Goal: Find specific page/section: Find specific page/section

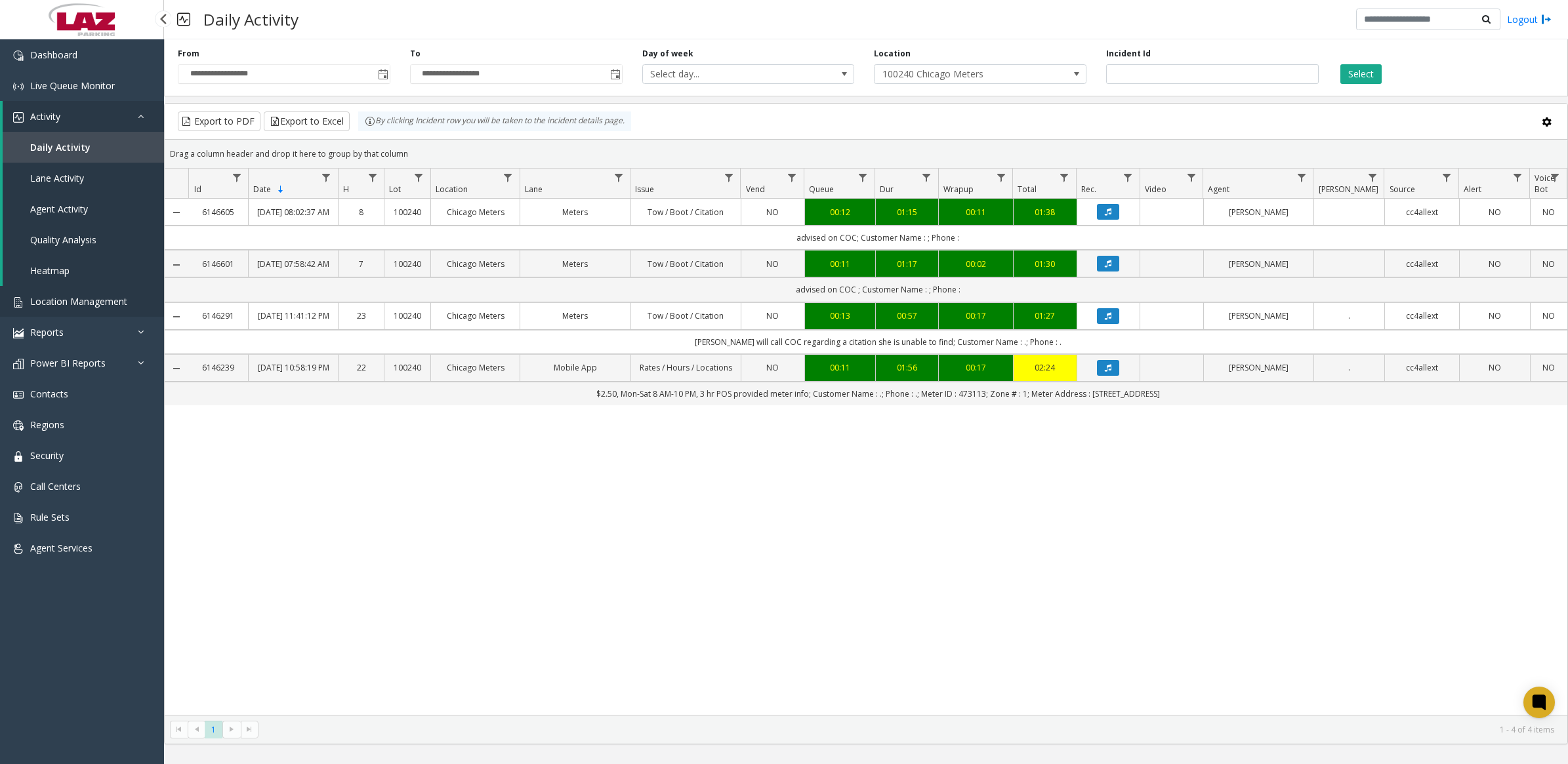
click at [56, 306] on link "Location Management" at bounding box center [81, 301] width 164 height 31
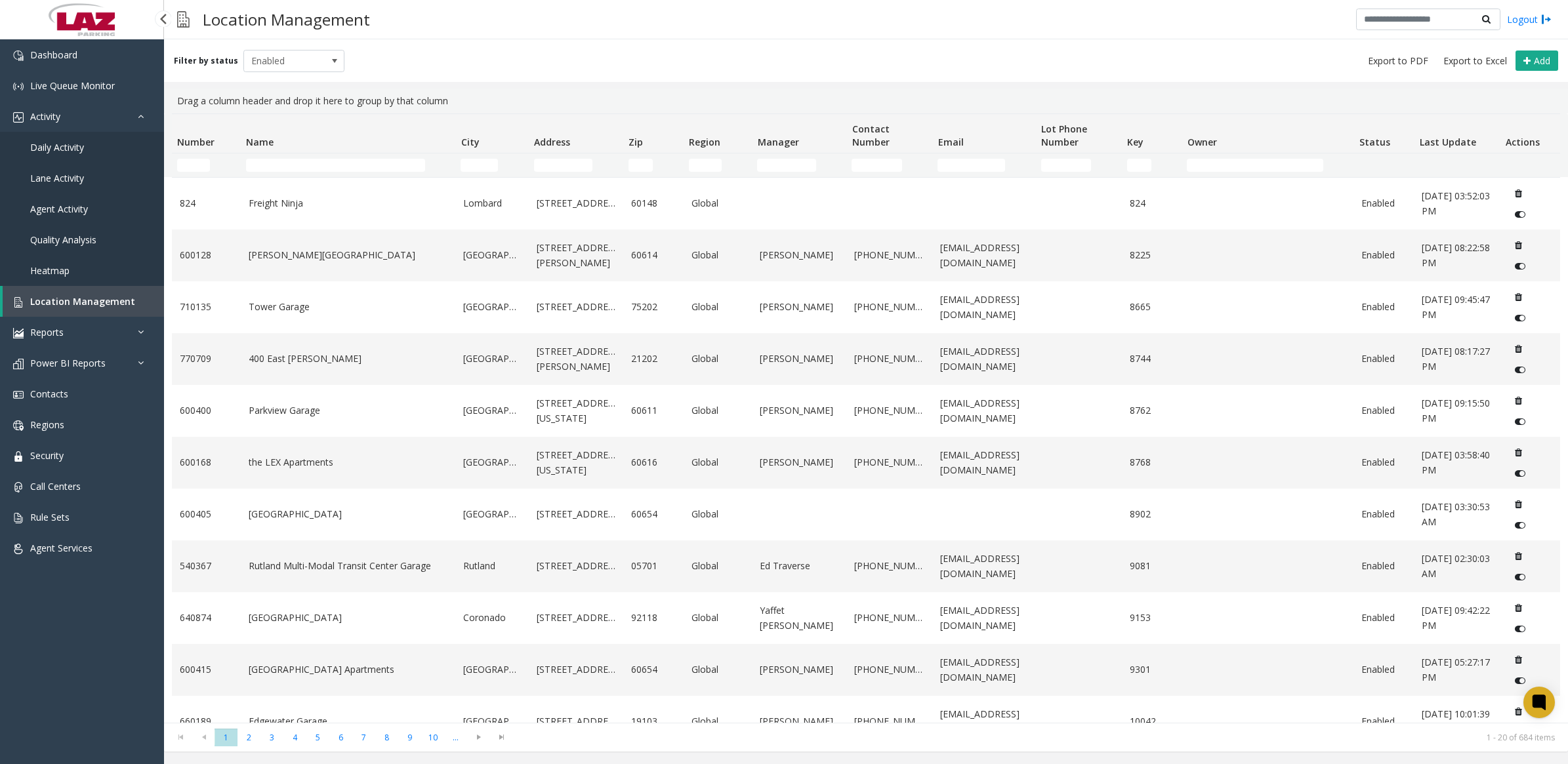
click at [60, 141] on span "Daily Activity" at bounding box center [56, 147] width 53 height 12
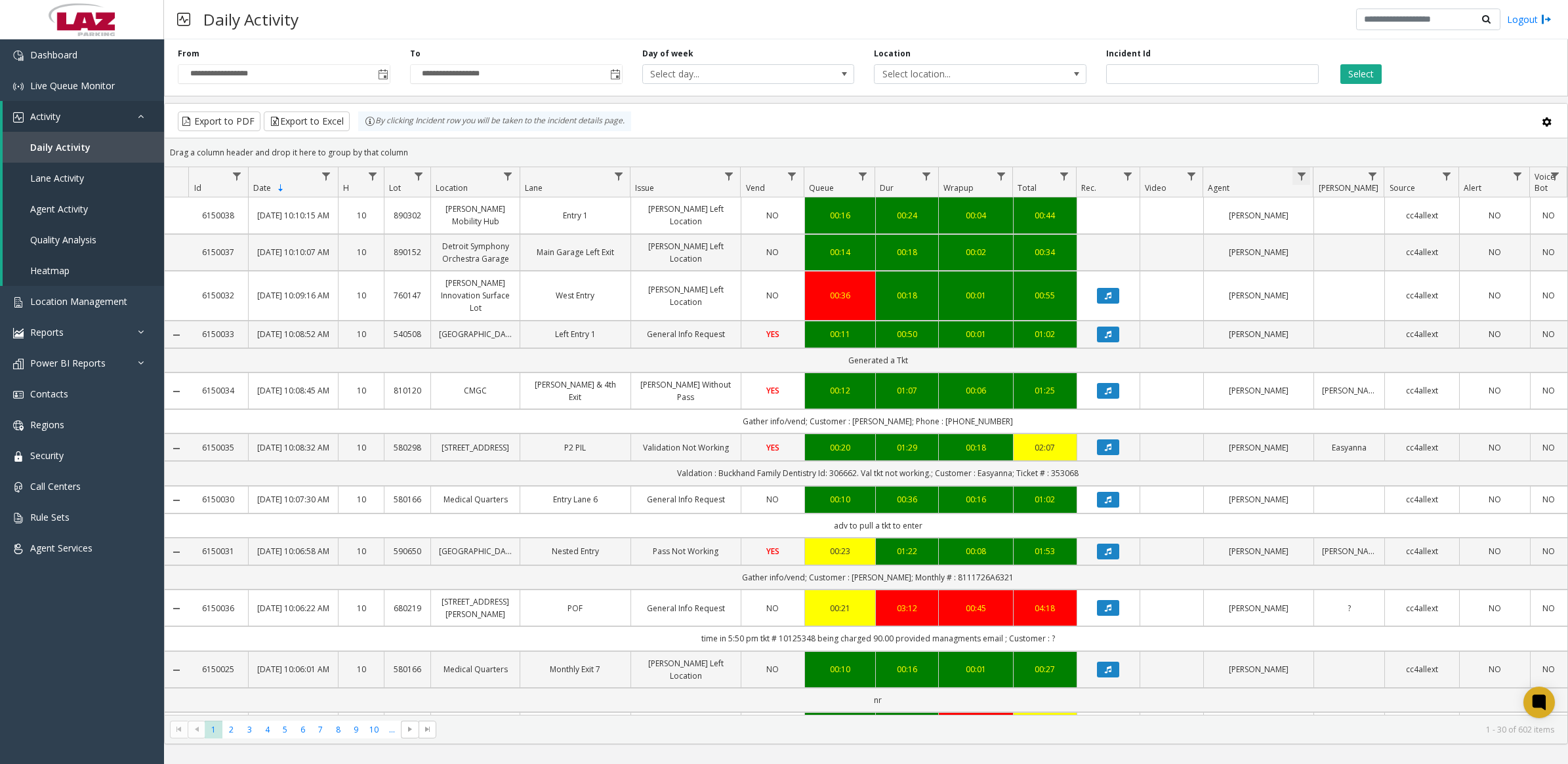
click at [1306, 178] on span "Data table" at bounding box center [1301, 176] width 10 height 10
click at [1326, 225] on input "Agent Filter" at bounding box center [1357, 233] width 111 height 22
type input "*****"
click button "Filter" at bounding box center [1386, 355] width 53 height 29
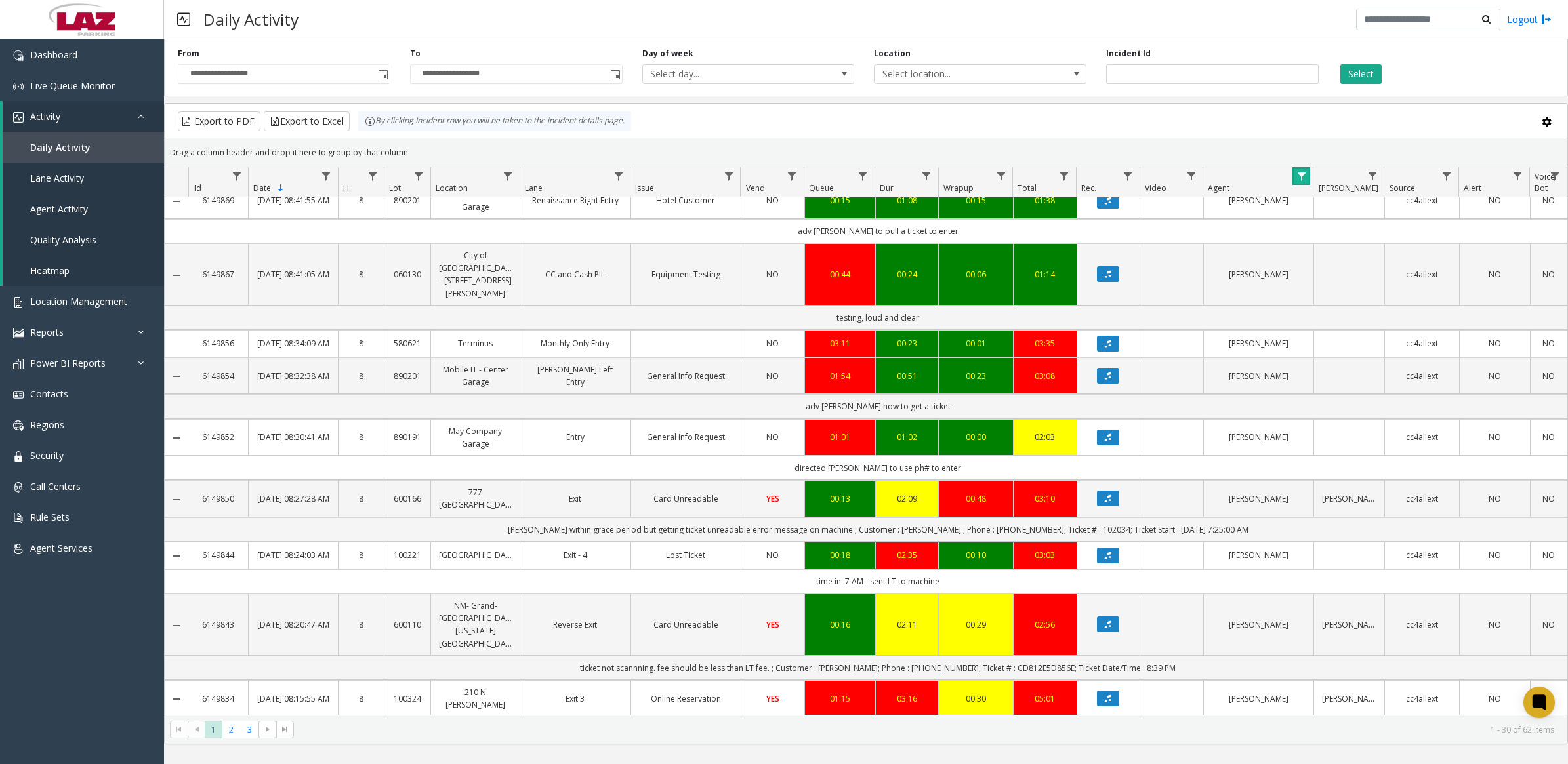
scroll to position [1219, 0]
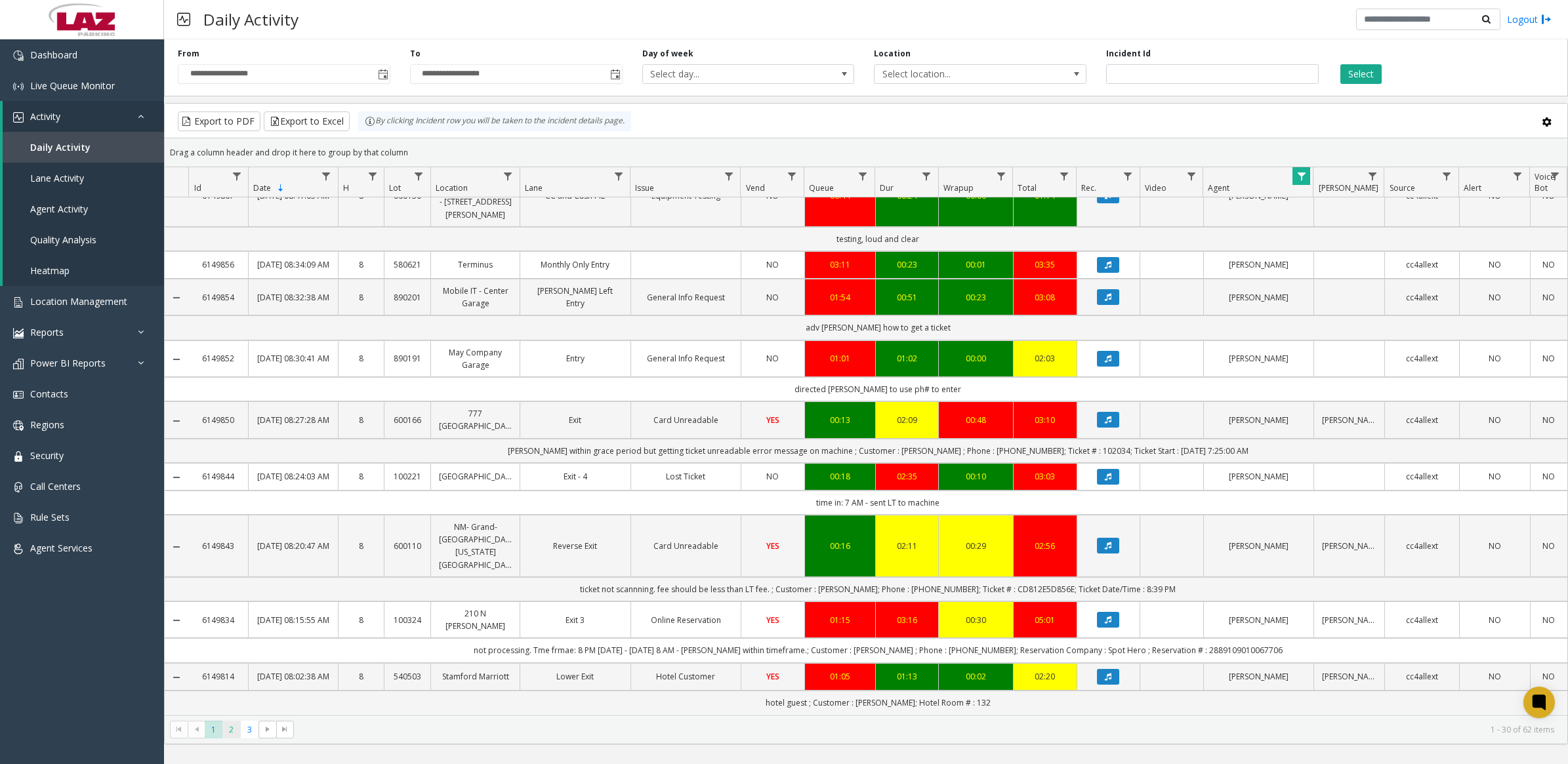
click at [227, 727] on span "2" at bounding box center [230, 729] width 18 height 18
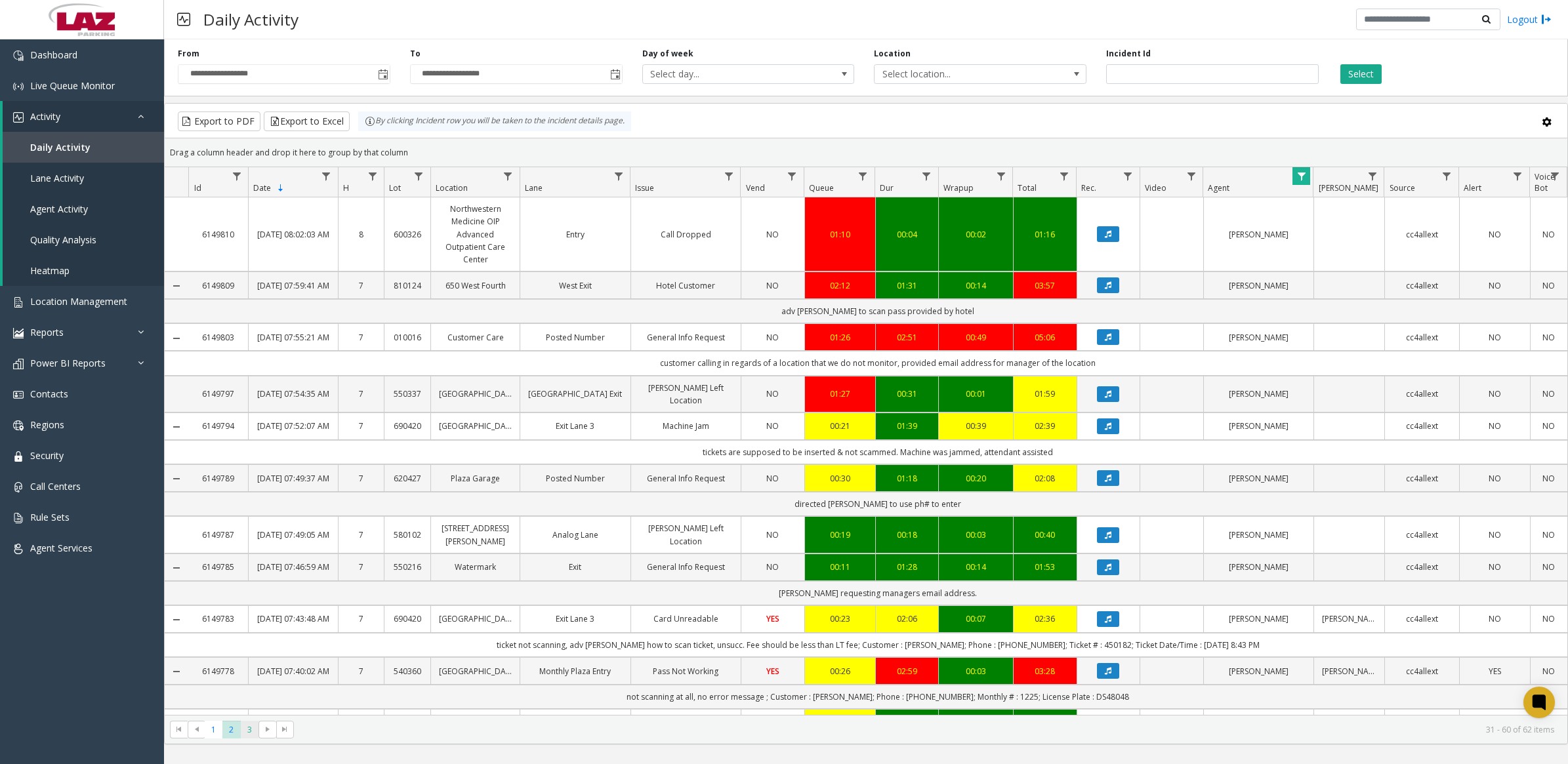
click at [249, 727] on span "3" at bounding box center [249, 729] width 18 height 18
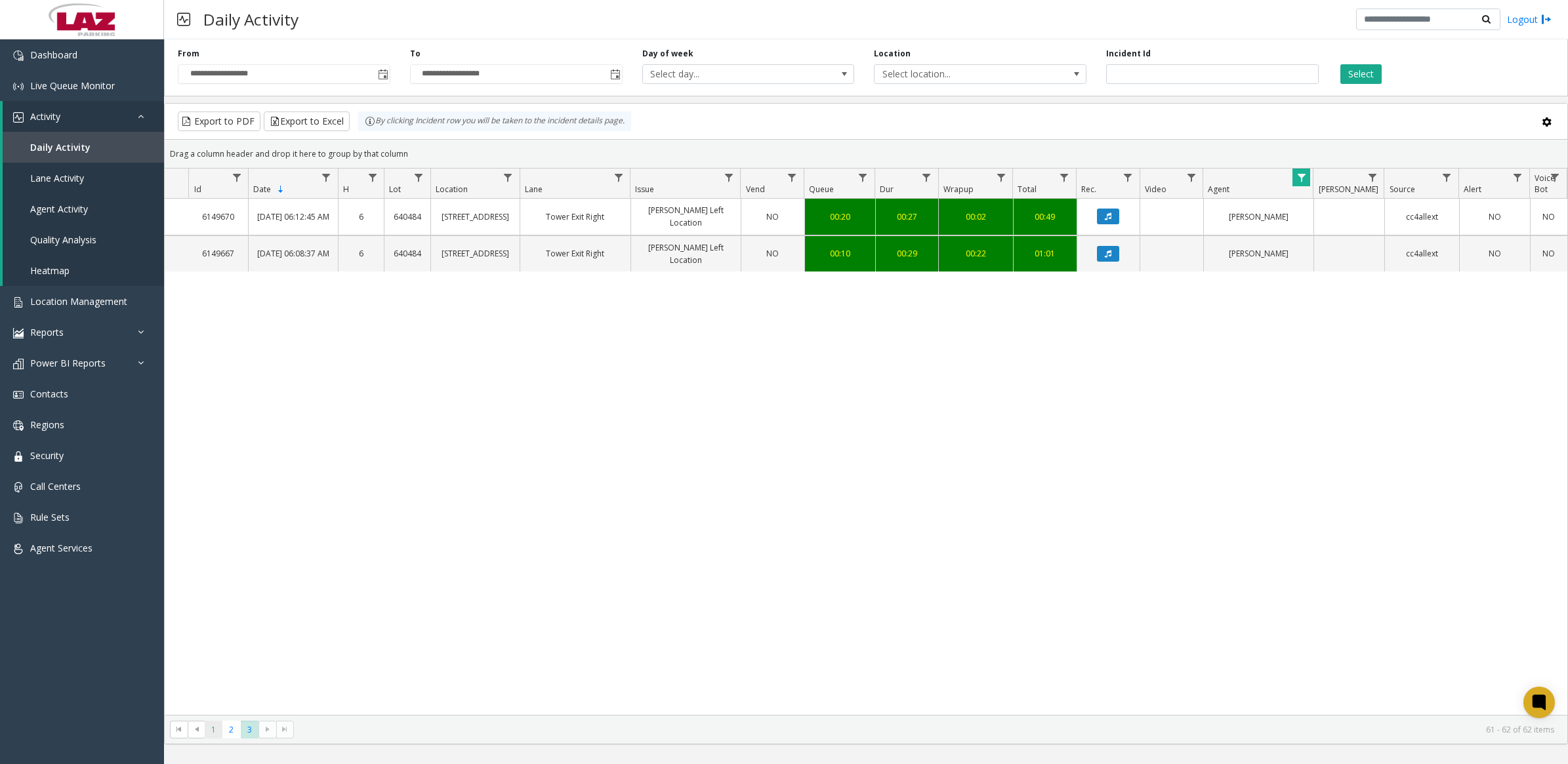
click at [214, 733] on span "1" at bounding box center [213, 729] width 18 height 18
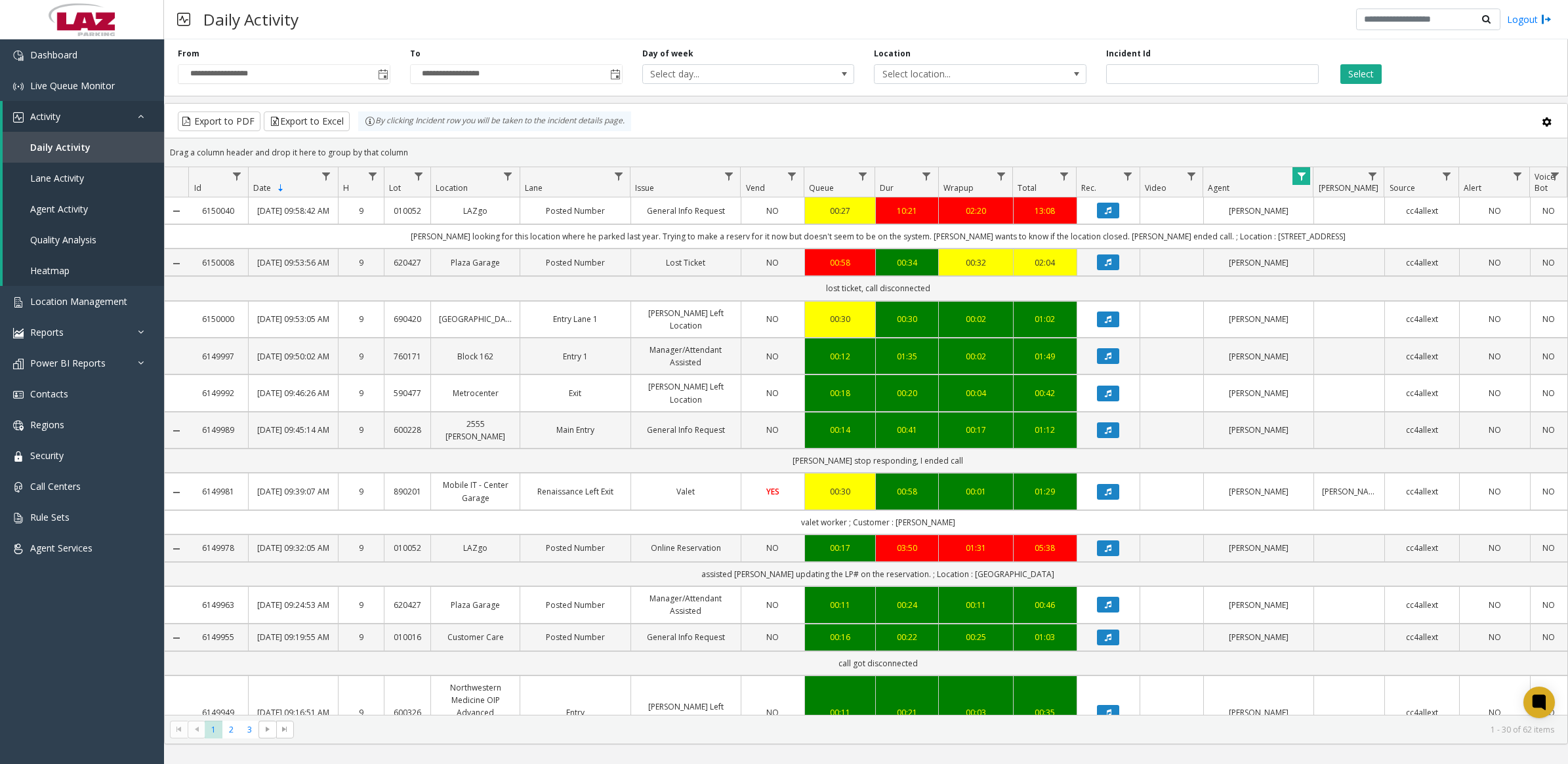
click at [1298, 174] on span "Data table" at bounding box center [1301, 176] width 10 height 10
click at [1326, 351] on button "Clear" at bounding box center [1328, 355] width 53 height 29
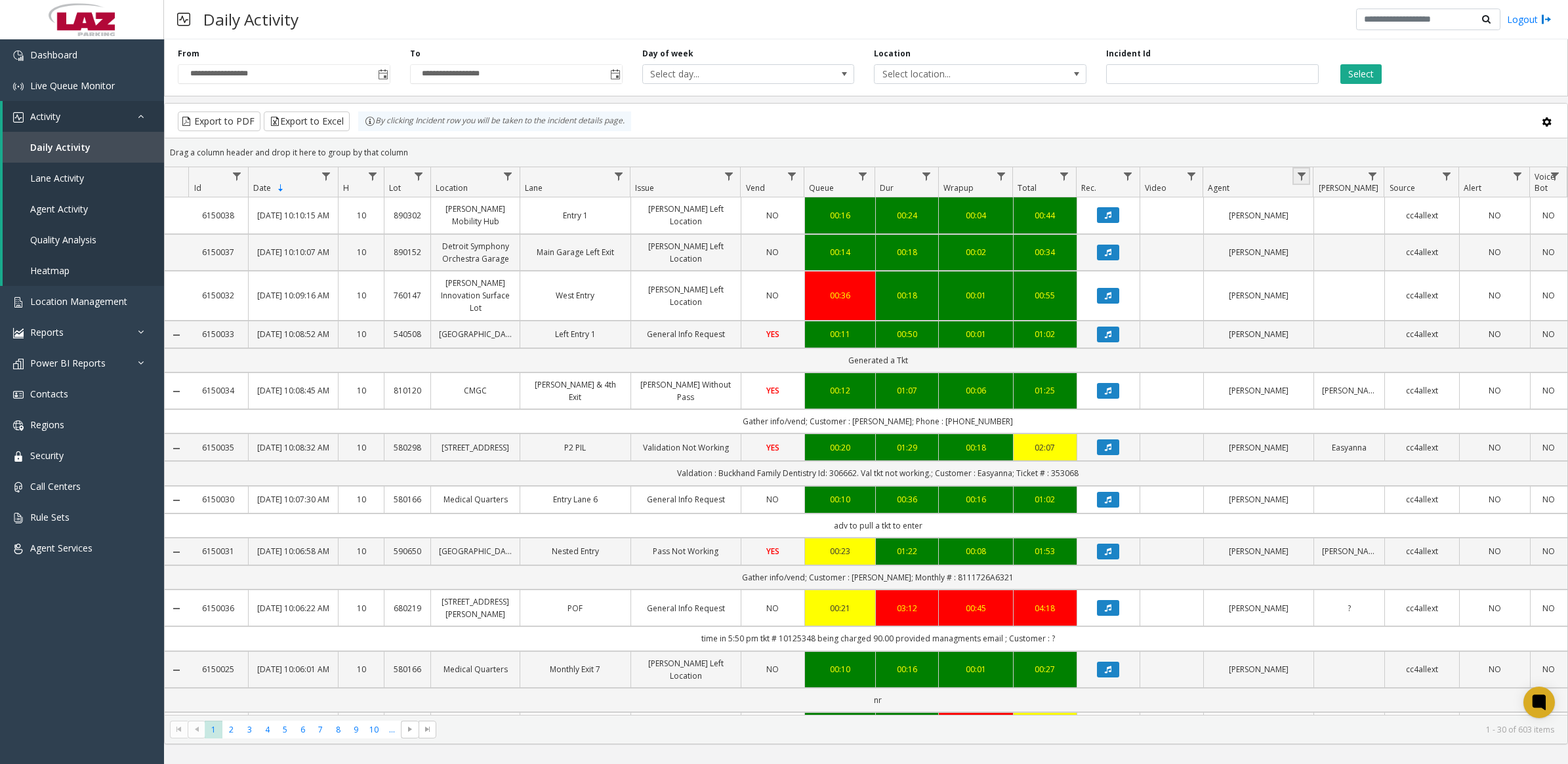
click at [1304, 179] on span "Data table" at bounding box center [1301, 176] width 10 height 10
click at [1319, 235] on input "Agent Filter" at bounding box center [1357, 233] width 111 height 22
type input "*****"
click button "Filter" at bounding box center [1386, 355] width 53 height 29
